Goal: Task Accomplishment & Management: Manage account settings

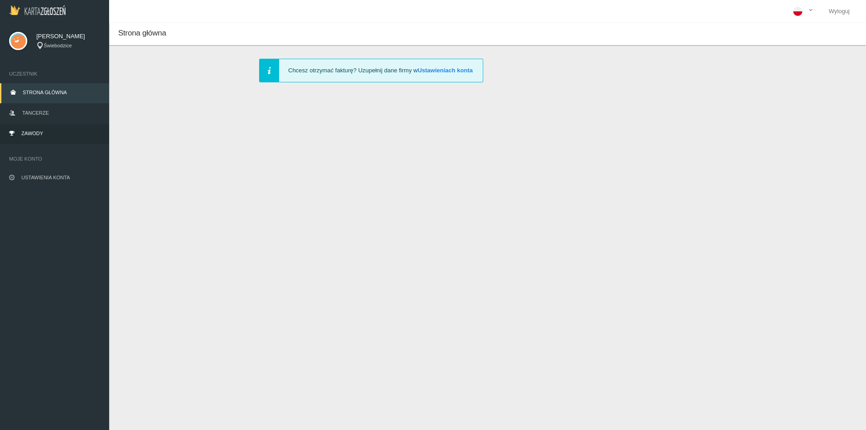
click at [53, 128] on link "Zawody" at bounding box center [54, 134] width 109 height 20
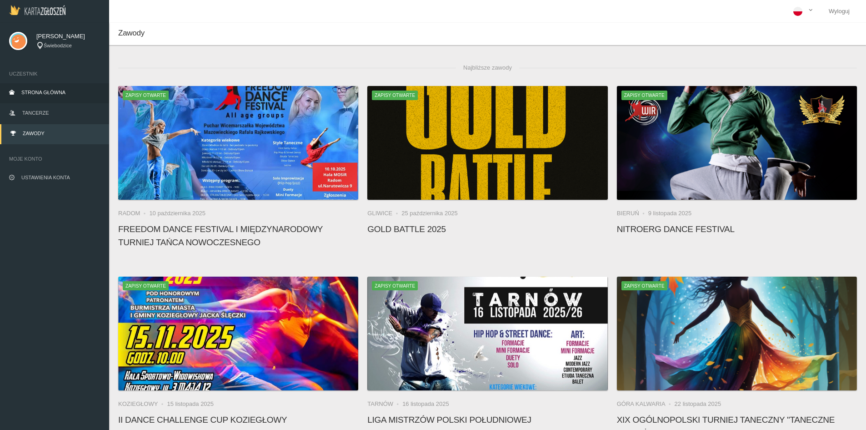
click at [53, 95] on link "Strona główna" at bounding box center [54, 93] width 109 height 20
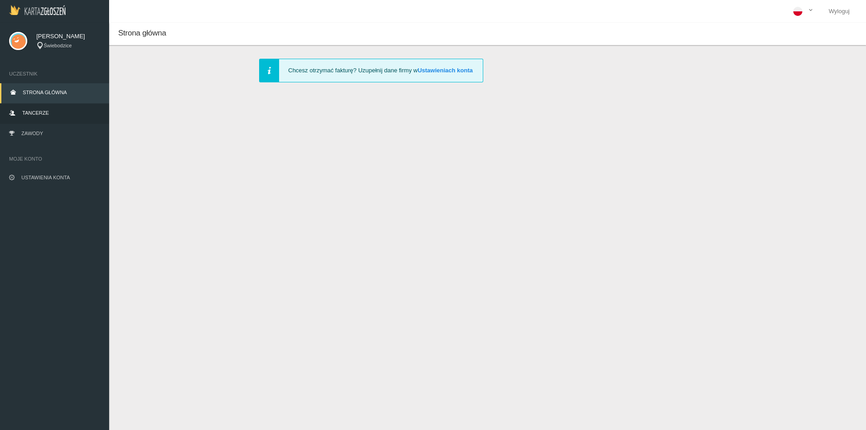
click at [50, 110] on link "Tancerze" at bounding box center [54, 114] width 109 height 20
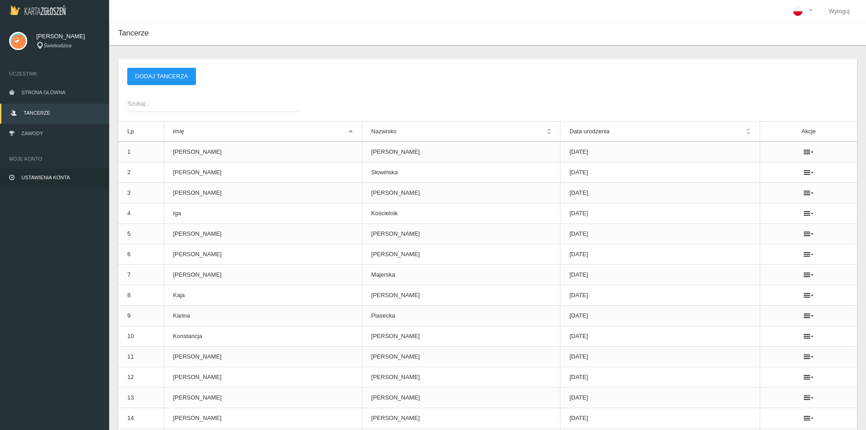
click at [49, 171] on link "Ustawienia konta" at bounding box center [54, 178] width 109 height 20
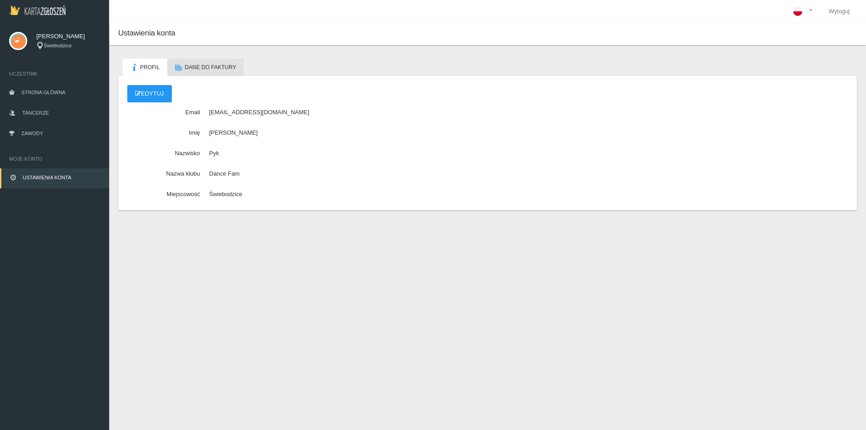
click at [209, 60] on link "Dane do faktury" at bounding box center [205, 67] width 76 height 17
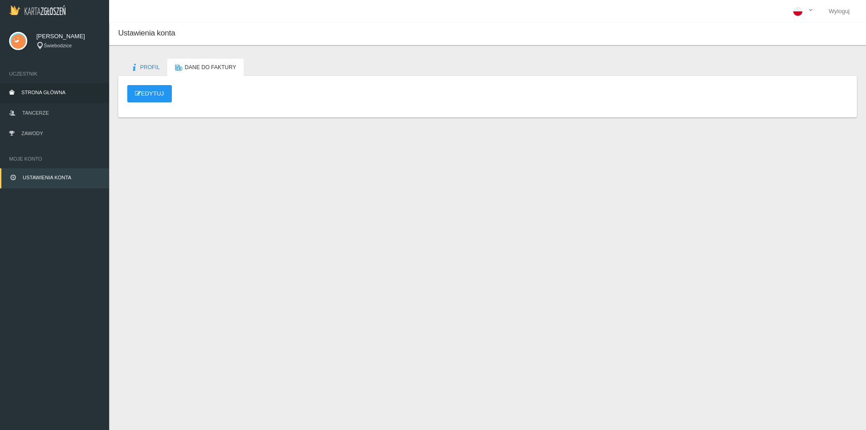
click at [37, 88] on link "Strona główna" at bounding box center [54, 93] width 109 height 20
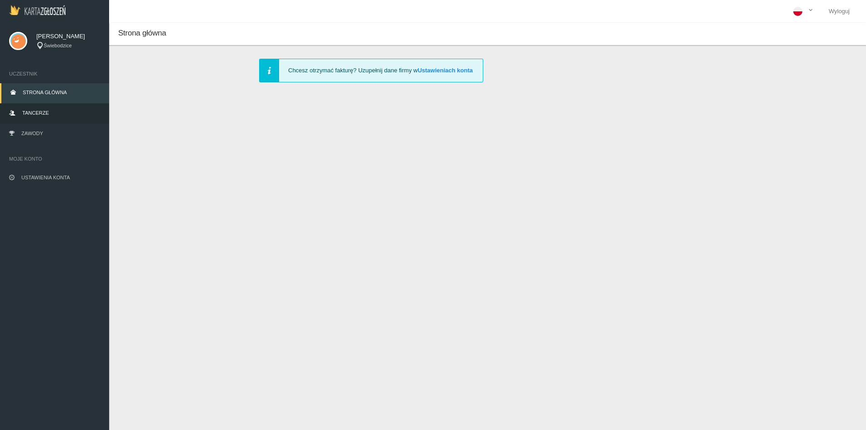
click at [39, 110] on span "Tancerze" at bounding box center [35, 112] width 26 height 5
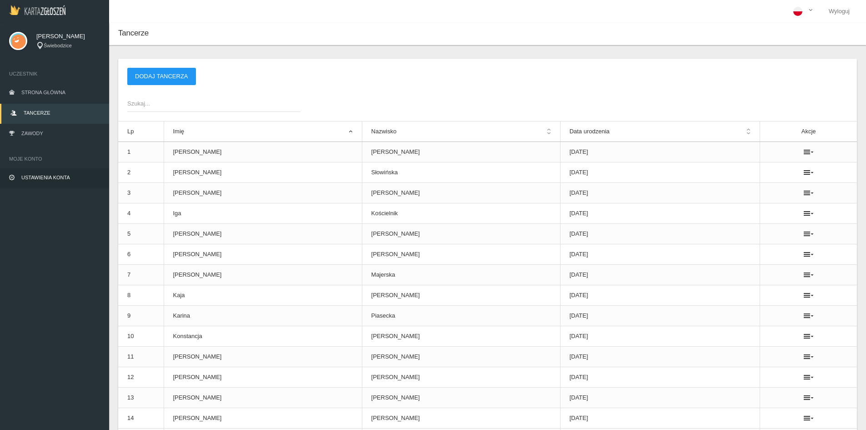
click at [46, 175] on span "Ustawienia konta" at bounding box center [45, 177] width 49 height 5
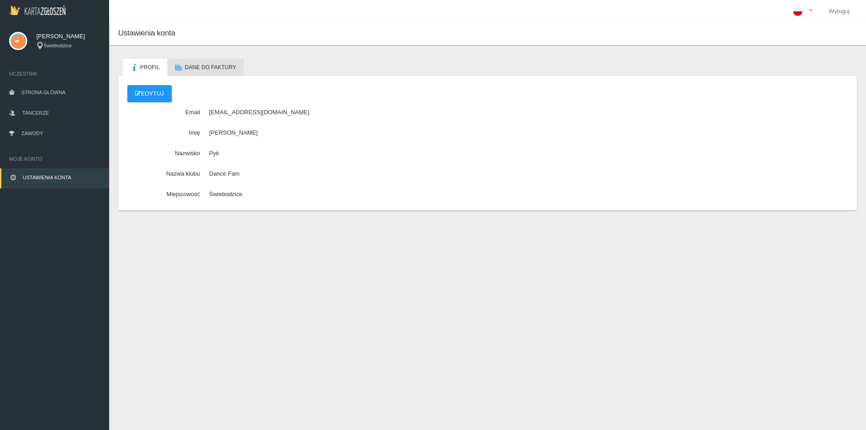
click at [219, 66] on span "Dane do faktury" at bounding box center [210, 67] width 51 height 6
